Goal: Task Accomplishment & Management: Manage account settings

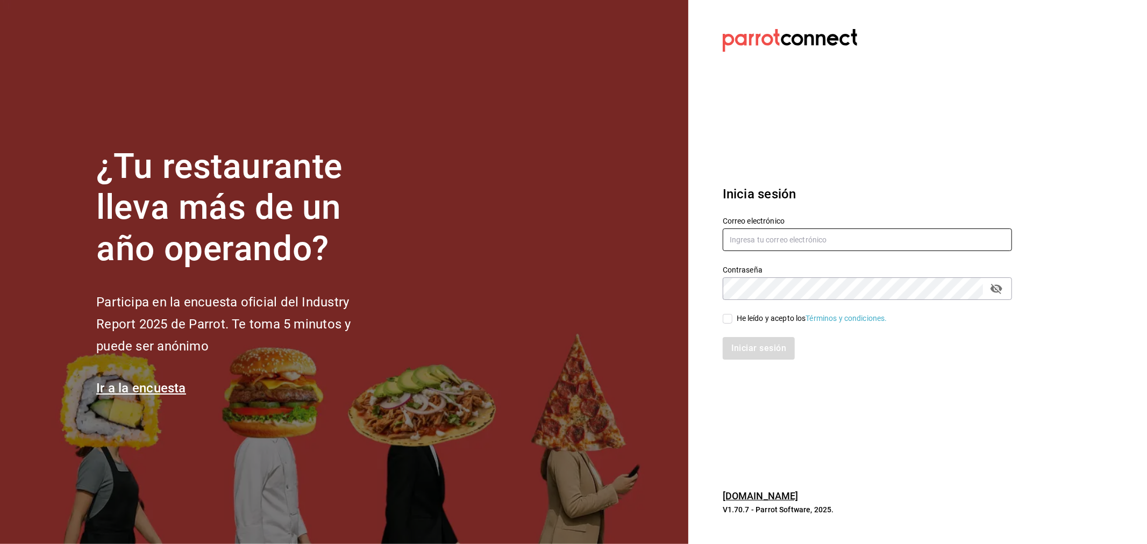
type input "[PERSON_NAME][EMAIL_ADDRESS][PERSON_NAME][DOMAIN_NAME]"
click at [735, 324] on div "Iniciar sesión" at bounding box center [861, 341] width 302 height 35
click at [738, 315] on div "He leído y acepto los Términos y condiciones." at bounding box center [812, 318] width 151 height 11
click at [732, 315] on input "He leído y acepto los Términos y condiciones." at bounding box center [728, 319] width 10 height 10
checkbox input "true"
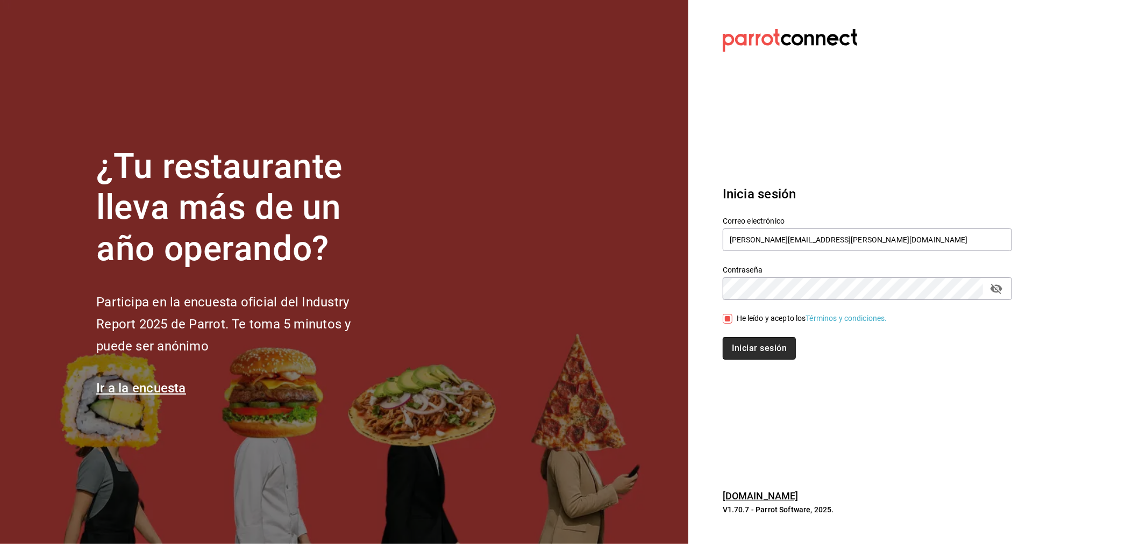
click at [743, 342] on button "Iniciar sesión" at bounding box center [759, 348] width 73 height 23
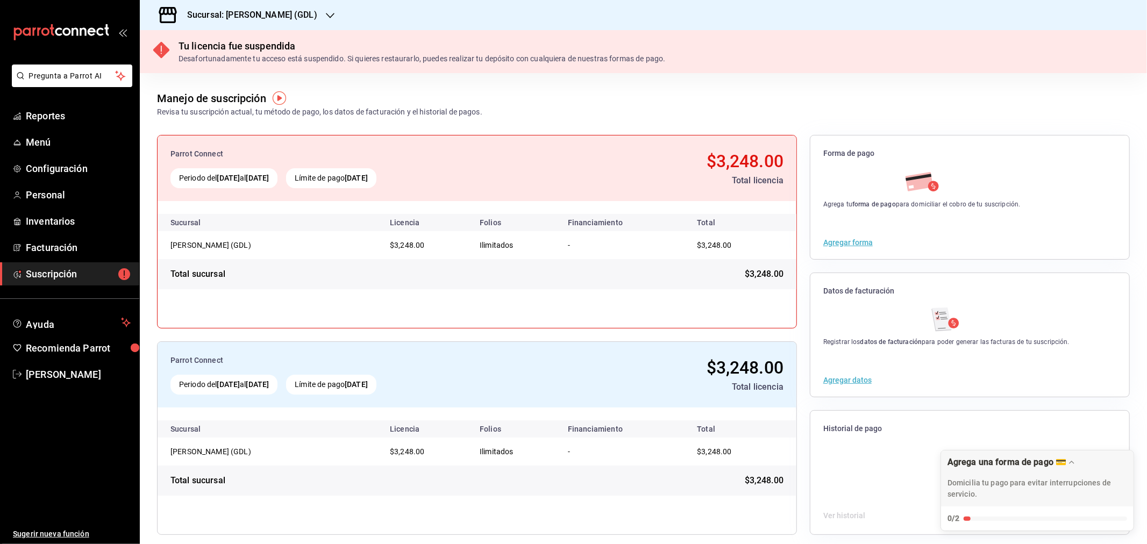
click at [246, 19] on h3 "Sucursal: [PERSON_NAME] (GDL)" at bounding box center [248, 15] width 139 height 13
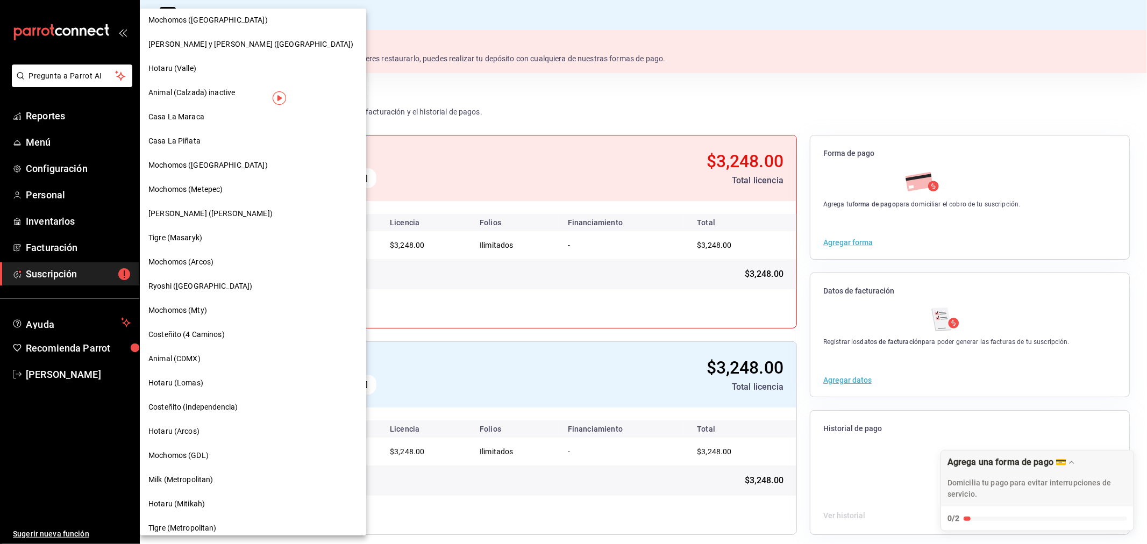
scroll to position [617, 0]
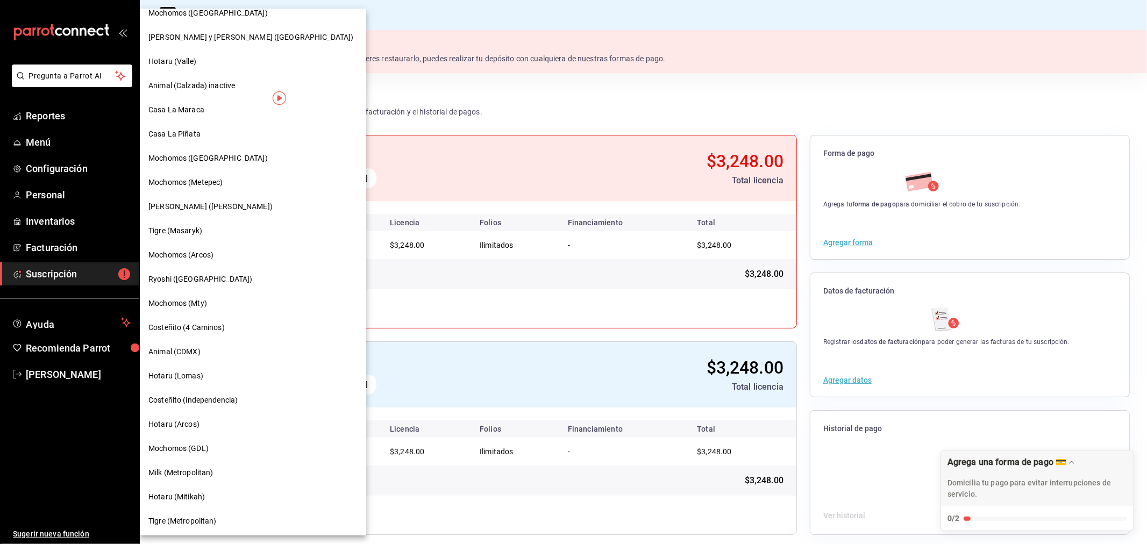
click at [183, 493] on span "Hotaru (Mitikah)" at bounding box center [176, 496] width 56 height 11
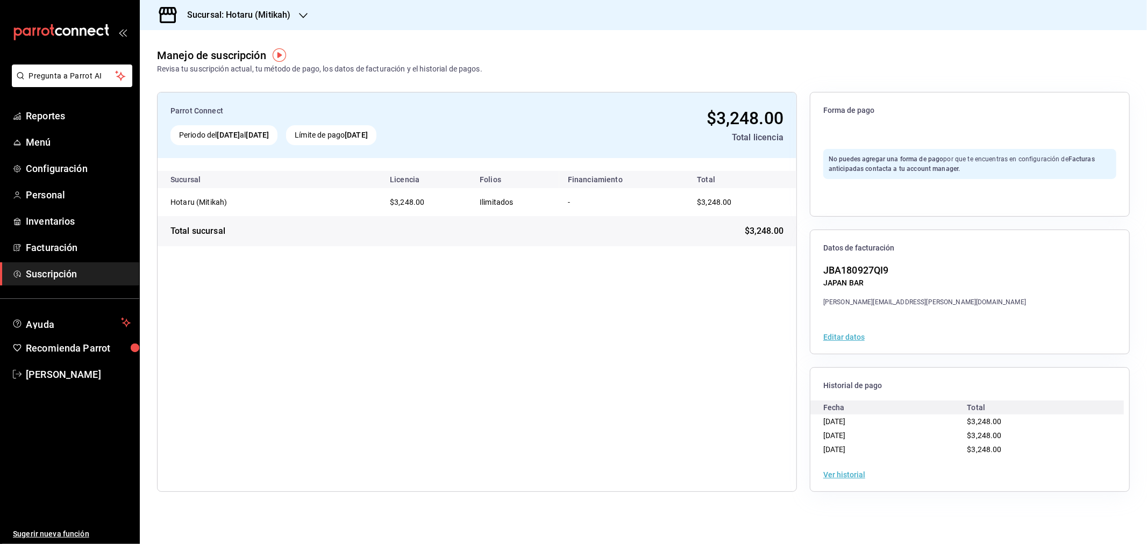
click at [904, 65] on div "Manejo de suscripción Revisa tu suscripción actual, tu método de pago, los dato…" at bounding box center [643, 52] width 1007 height 45
click at [36, 133] on link "Menú" at bounding box center [69, 142] width 139 height 23
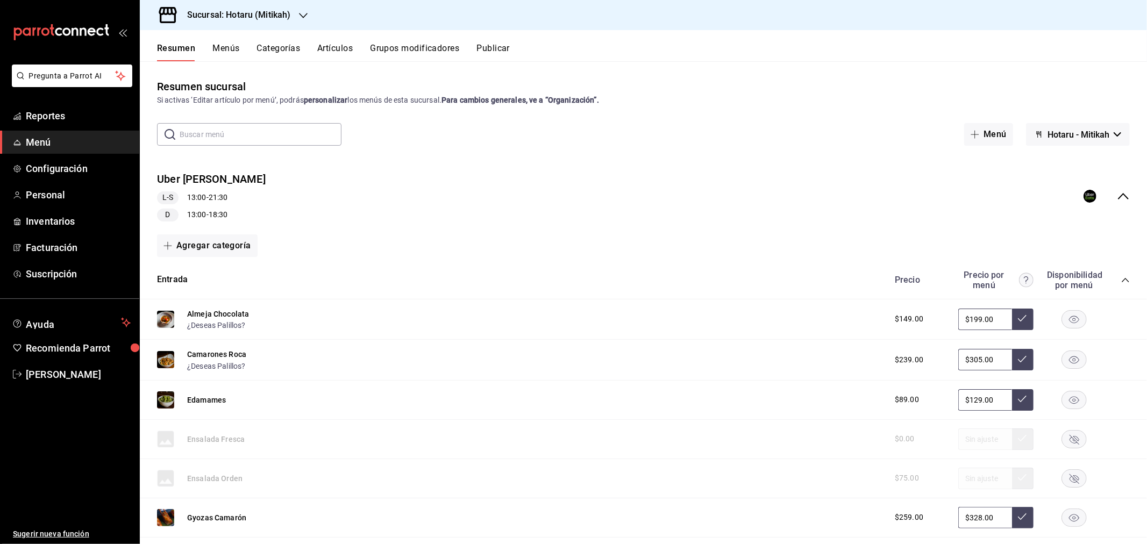
click at [773, 124] on div "Menú Hotaru - Mitikah" at bounding box center [938, 134] width 381 height 23
